Goal: Information Seeking & Learning: Learn about a topic

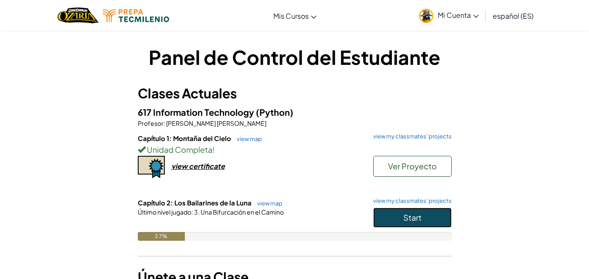
click at [386, 211] on button "Start" at bounding box center [412, 218] width 78 height 20
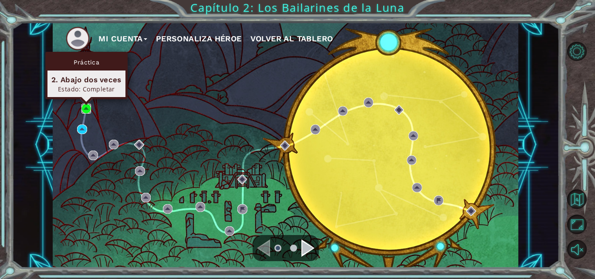
click at [88, 107] on img at bounding box center [86, 109] width 10 height 10
